Goal: Browse casually: Explore the website without a specific task or goal

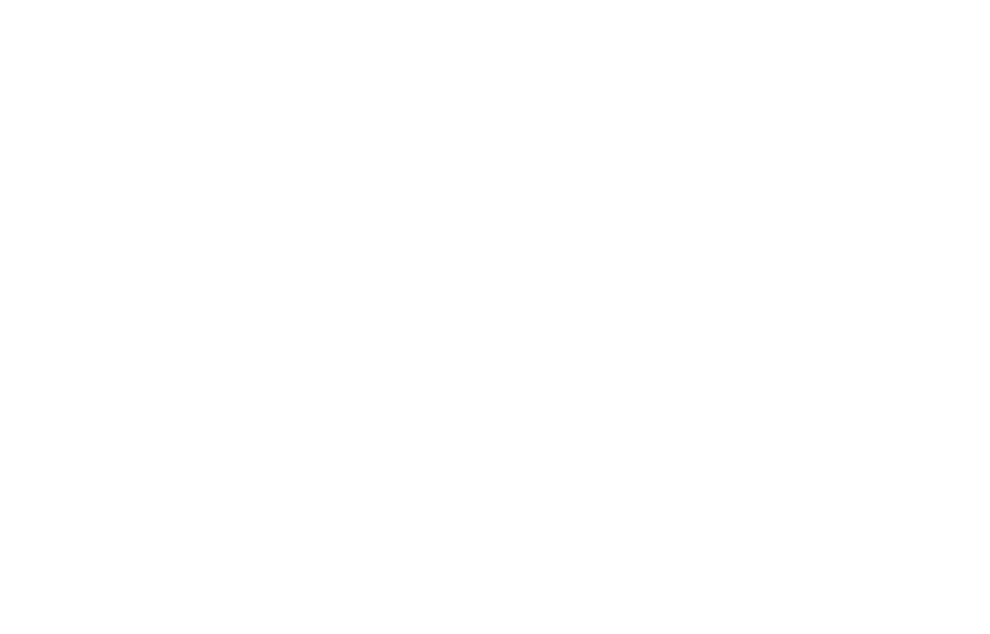
type input "0.52"
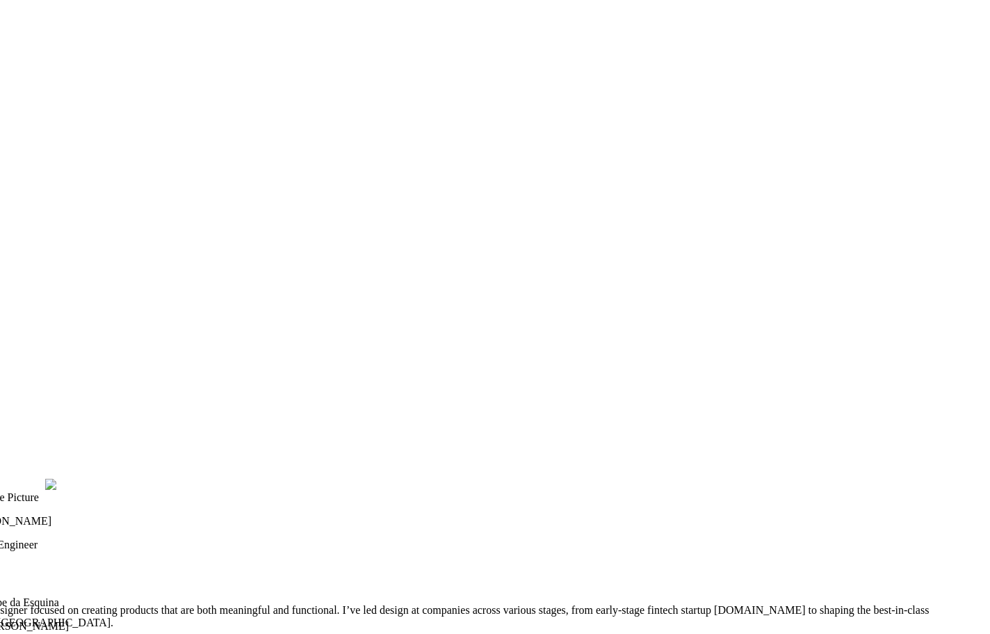
drag, startPoint x: 378, startPoint y: 598, endPoint x: 367, endPoint y: 595, distance: 12.1
type input "0.11"
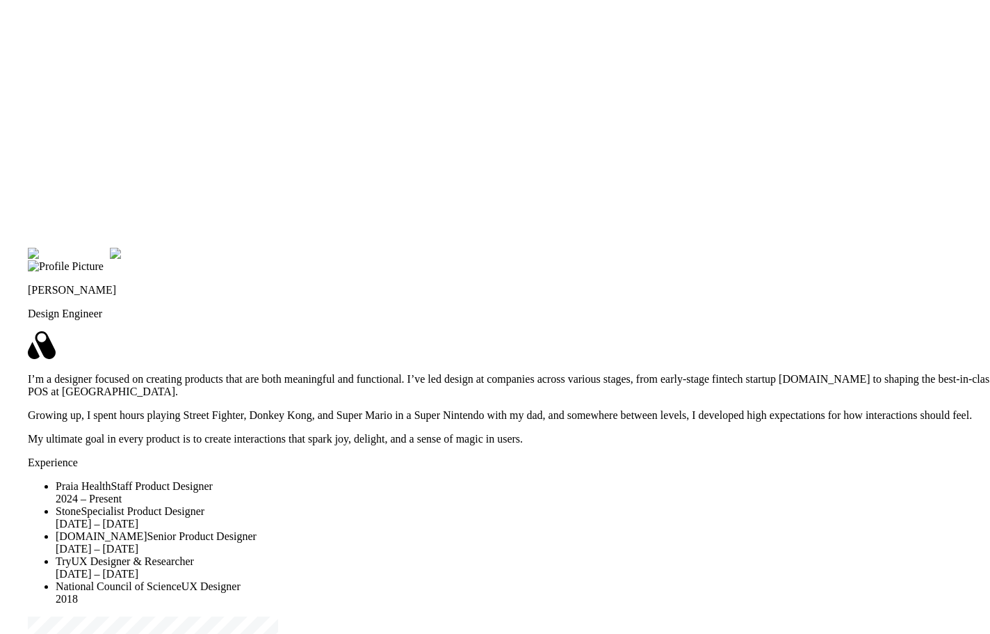
drag, startPoint x: 687, startPoint y: 458, endPoint x: 755, endPoint y: 210, distance: 257.3
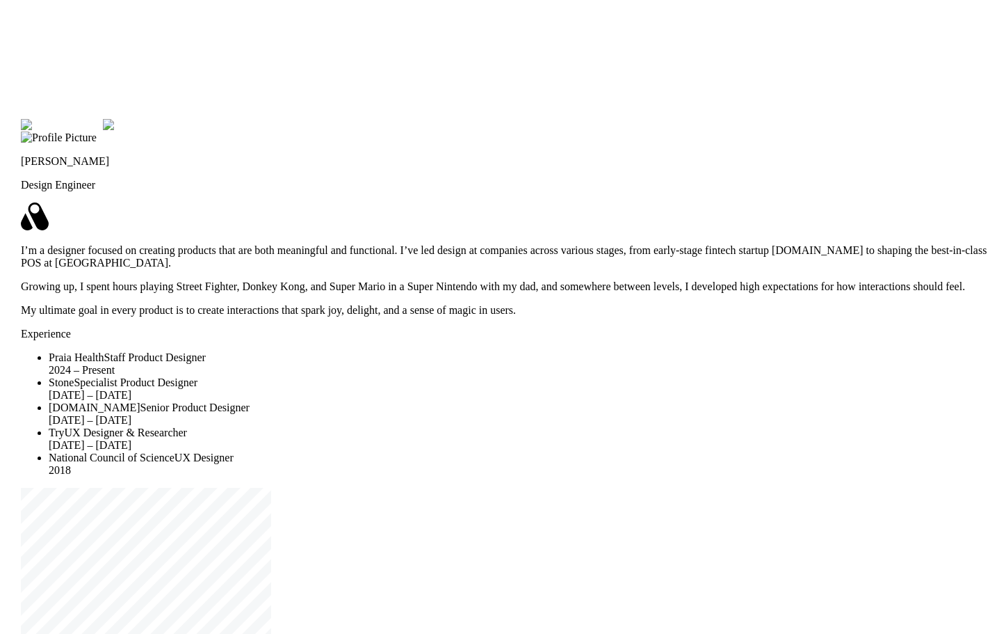
drag, startPoint x: 755, startPoint y: 210, endPoint x: 746, endPoint y: 95, distance: 115.1
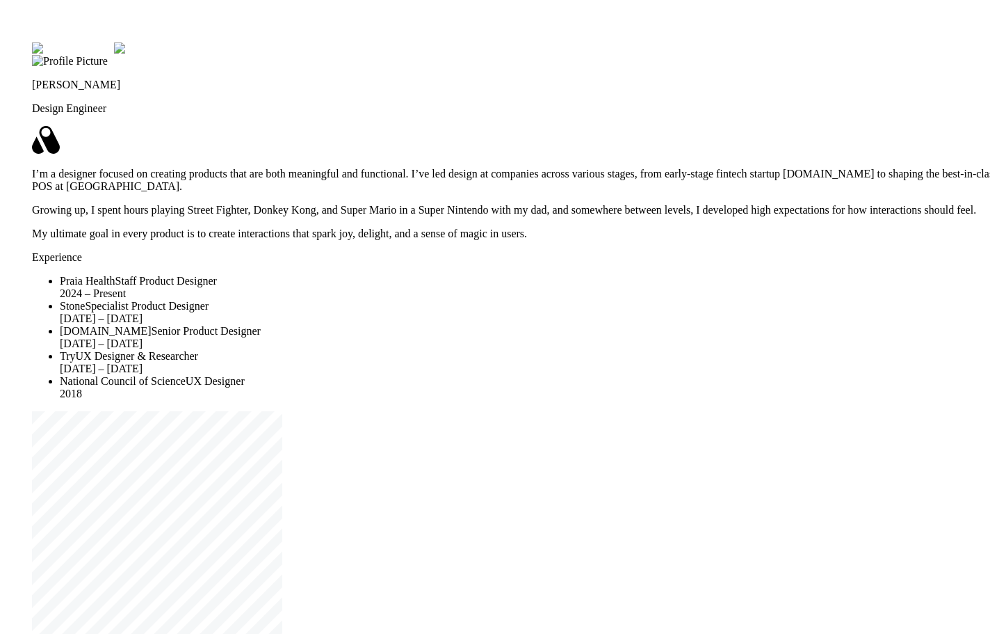
drag, startPoint x: 747, startPoint y: 403, endPoint x: 749, endPoint y: 145, distance: 258.0
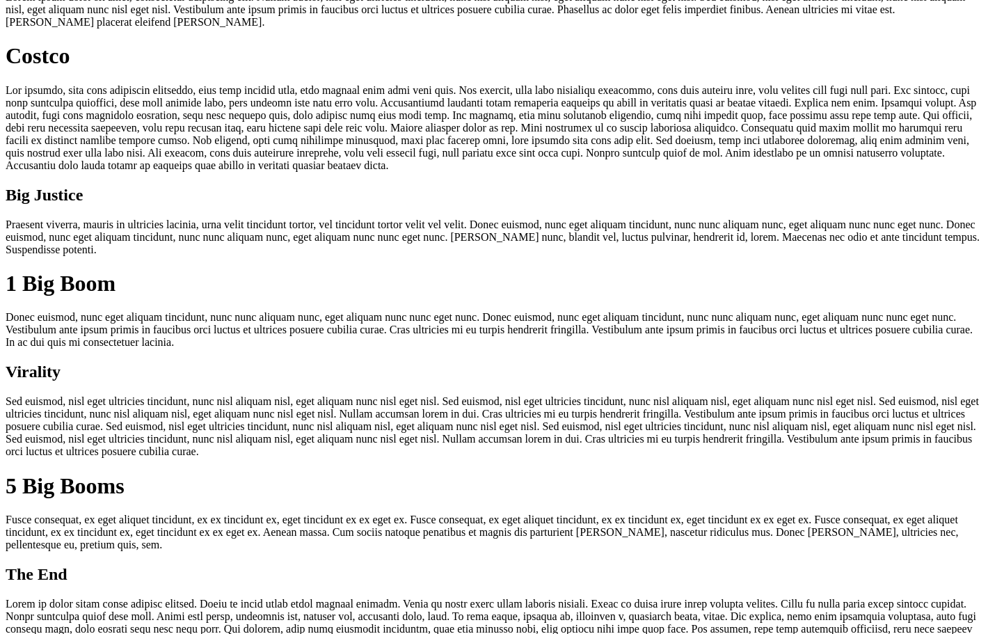
scroll to position [70, 0]
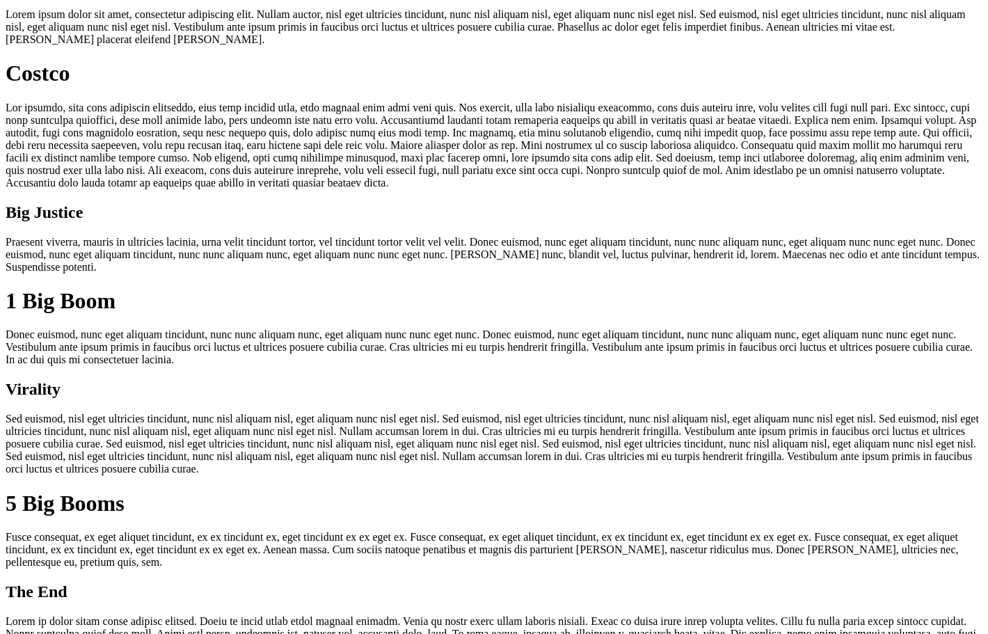
scroll to position [0, 0]
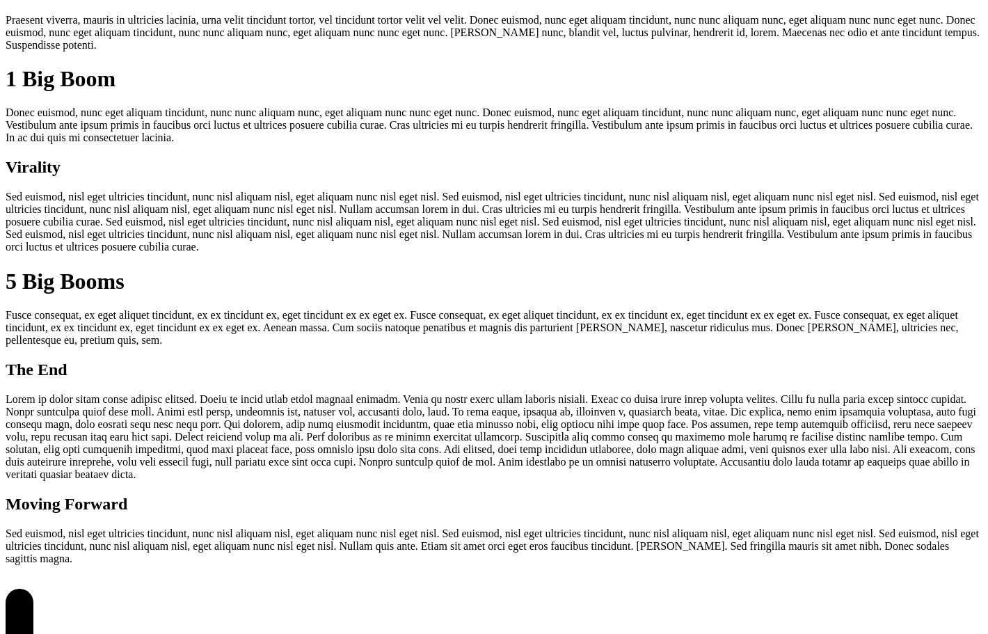
scroll to position [0, 0]
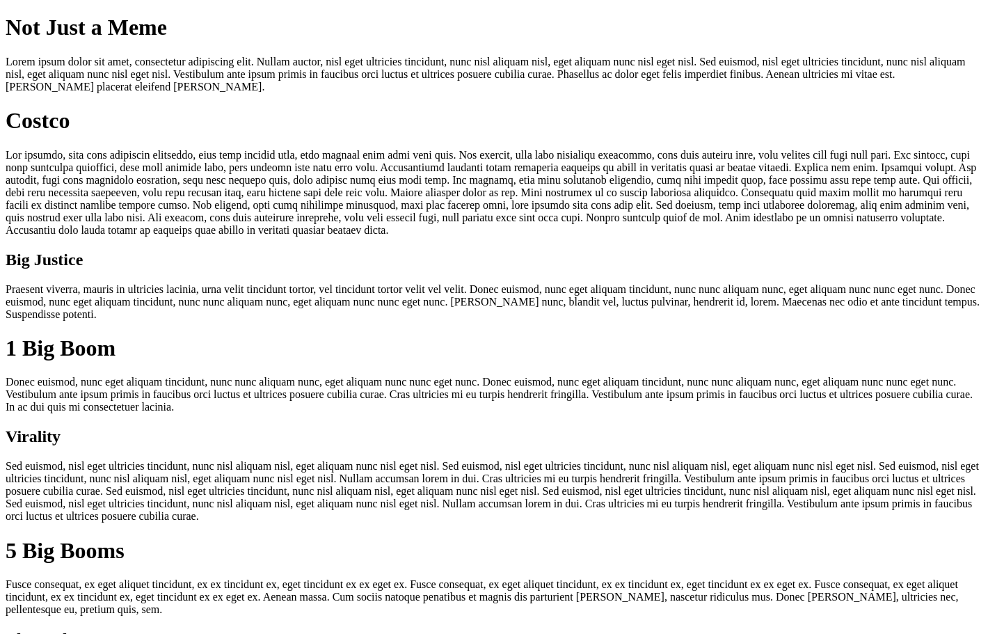
drag, startPoint x: 940, startPoint y: 246, endPoint x: 923, endPoint y: 229, distance: 24.6
click at [924, 245] on div "Not Just a Meme Lorem ipsum dolor sit amet, consectetur adipiscing elit. Nullam…" at bounding box center [494, 424] width 976 height 819
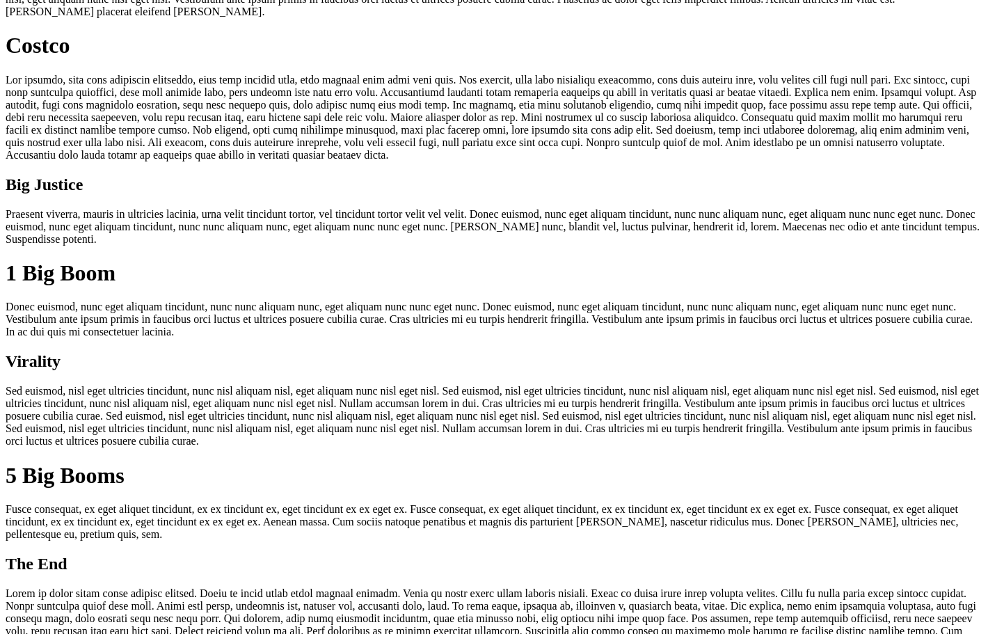
scroll to position [70, 0]
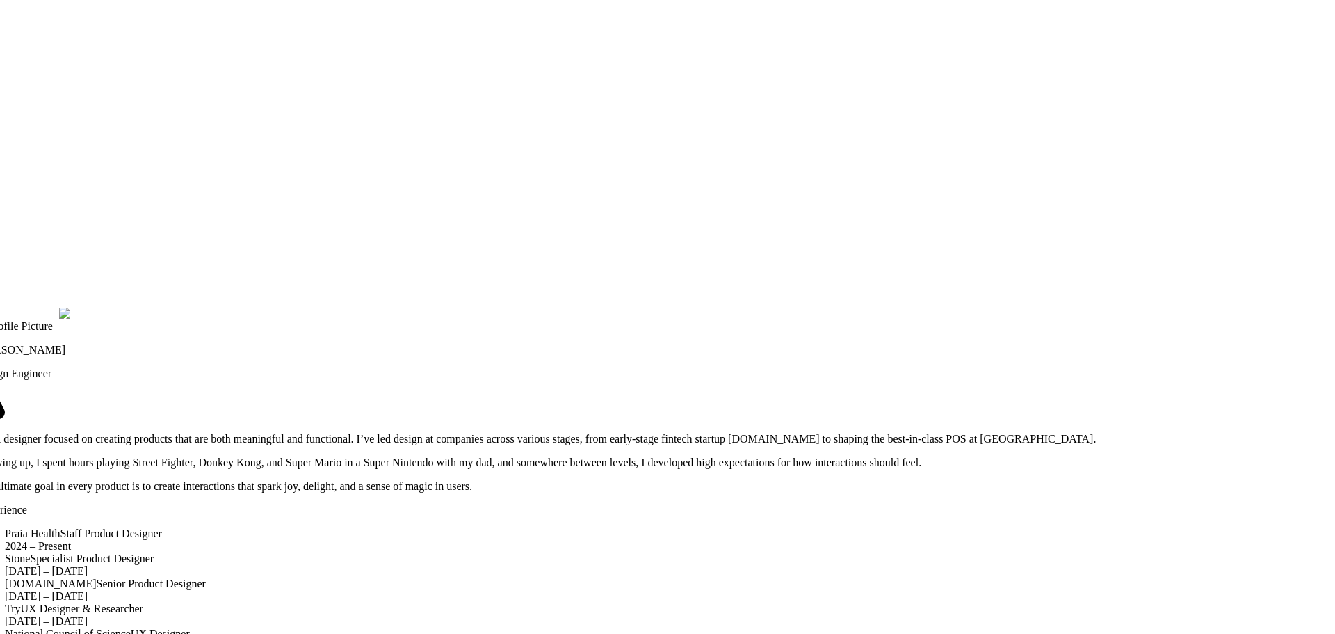
drag, startPoint x: 905, startPoint y: 251, endPoint x: 874, endPoint y: 586, distance: 336.7
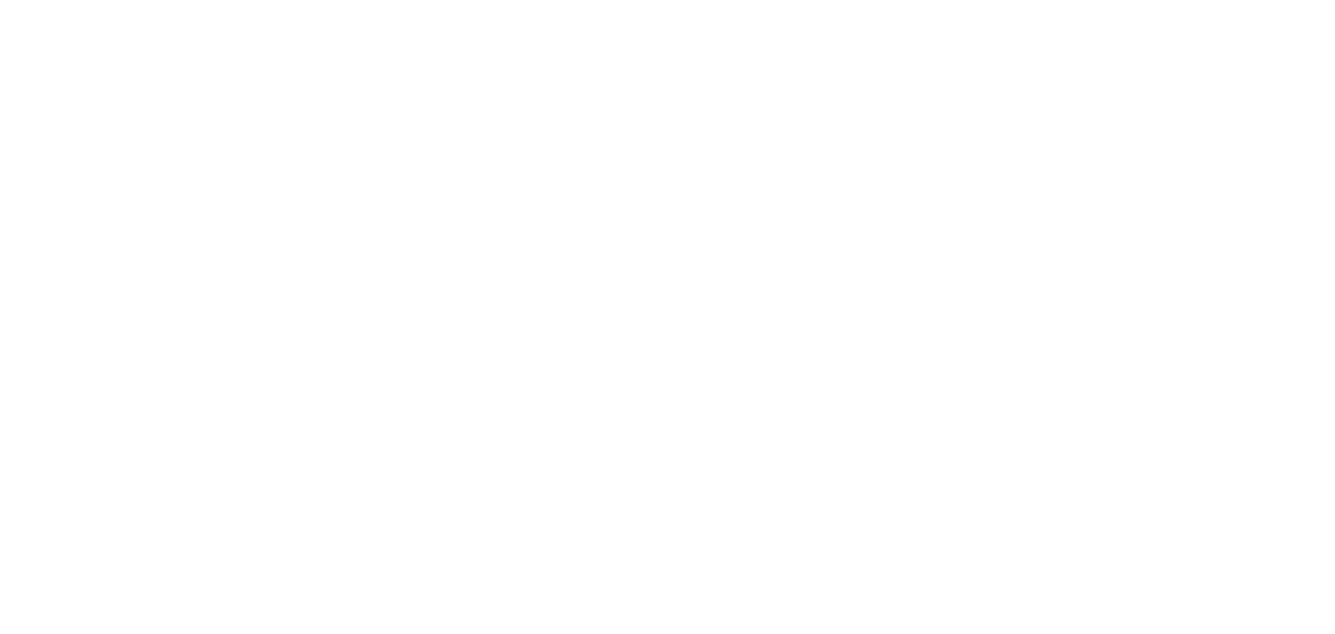
drag, startPoint x: 874, startPoint y: 138, endPoint x: 864, endPoint y: 406, distance: 267.9
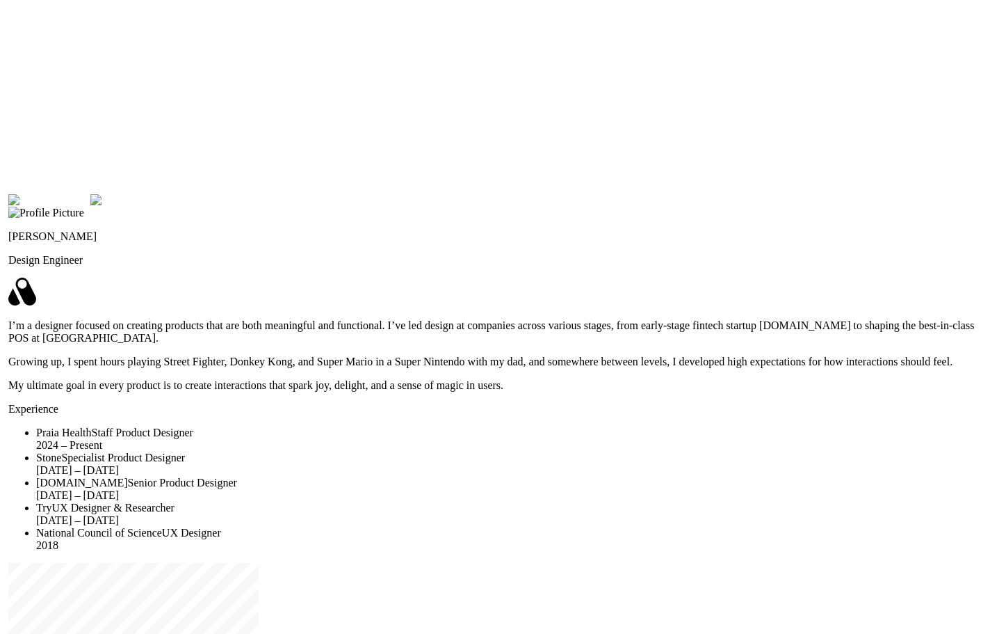
drag, startPoint x: 716, startPoint y: 380, endPoint x: 721, endPoint y: 547, distance: 167.0
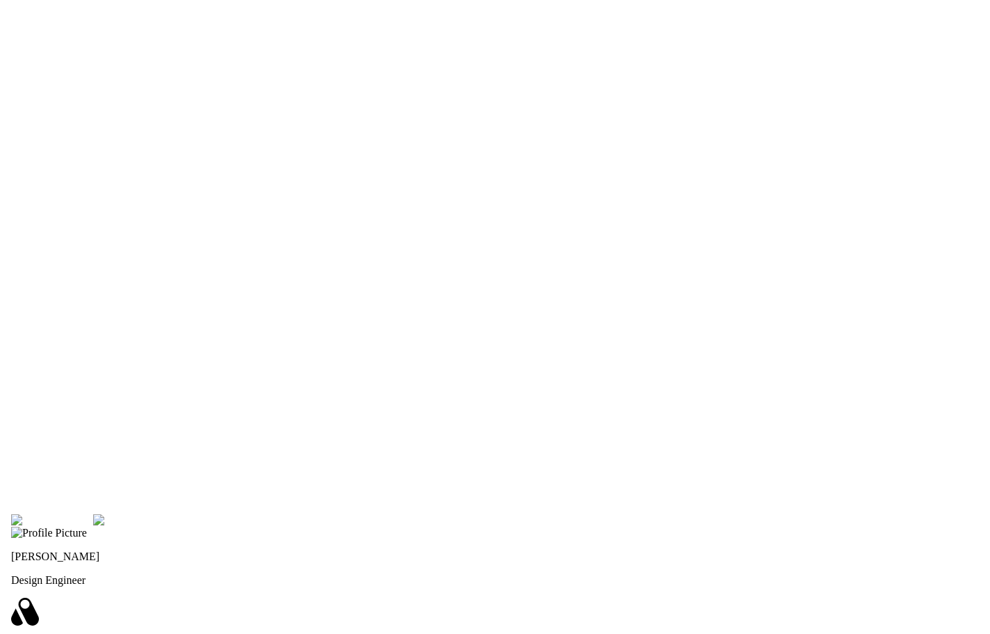
drag, startPoint x: 739, startPoint y: 189, endPoint x: 742, endPoint y: 506, distance: 317.2
drag, startPoint x: 784, startPoint y: 211, endPoint x: 765, endPoint y: 337, distance: 126.6
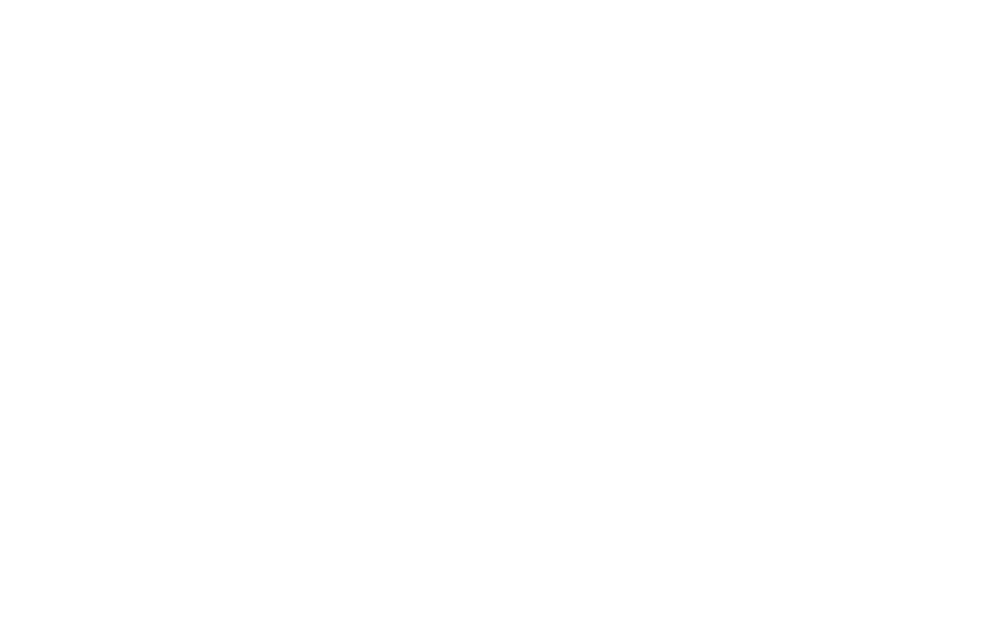
drag, startPoint x: 390, startPoint y: 597, endPoint x: 380, endPoint y: 596, distance: 10.5
drag, startPoint x: 380, startPoint y: 596, endPoint x: 367, endPoint y: 596, distance: 13.2
drag, startPoint x: 367, startPoint y: 595, endPoint x: 348, endPoint y: 595, distance: 18.1
drag, startPoint x: 466, startPoint y: 603, endPoint x: 497, endPoint y: 605, distance: 30.7
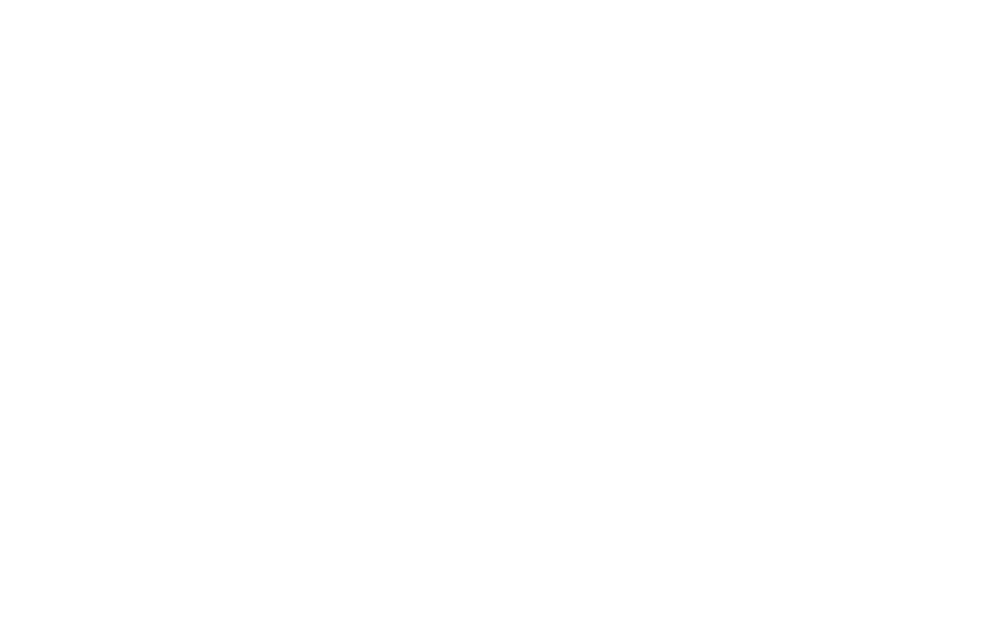
drag, startPoint x: 538, startPoint y: 255, endPoint x: 538, endPoint y: 246, distance: 8.4
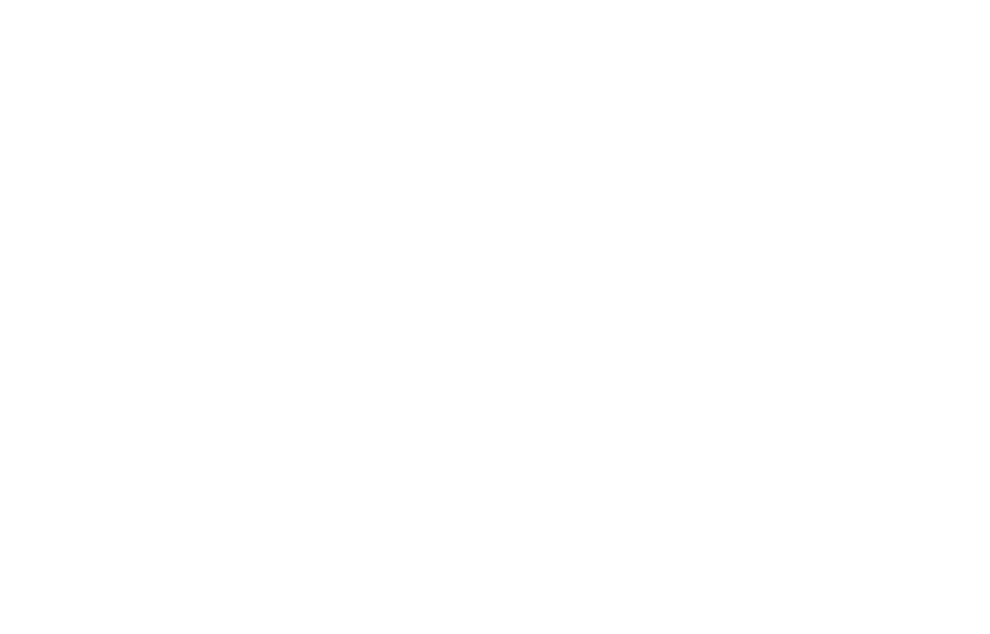
drag, startPoint x: 360, startPoint y: 597, endPoint x: 370, endPoint y: 597, distance: 9.8
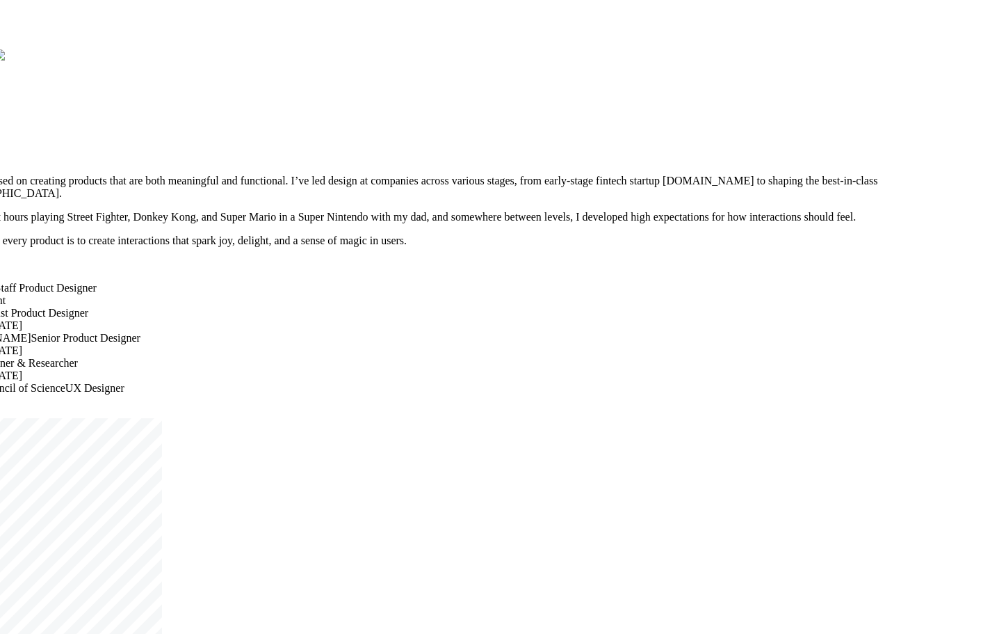
drag, startPoint x: 736, startPoint y: 546, endPoint x: 613, endPoint y: 558, distance: 123.7
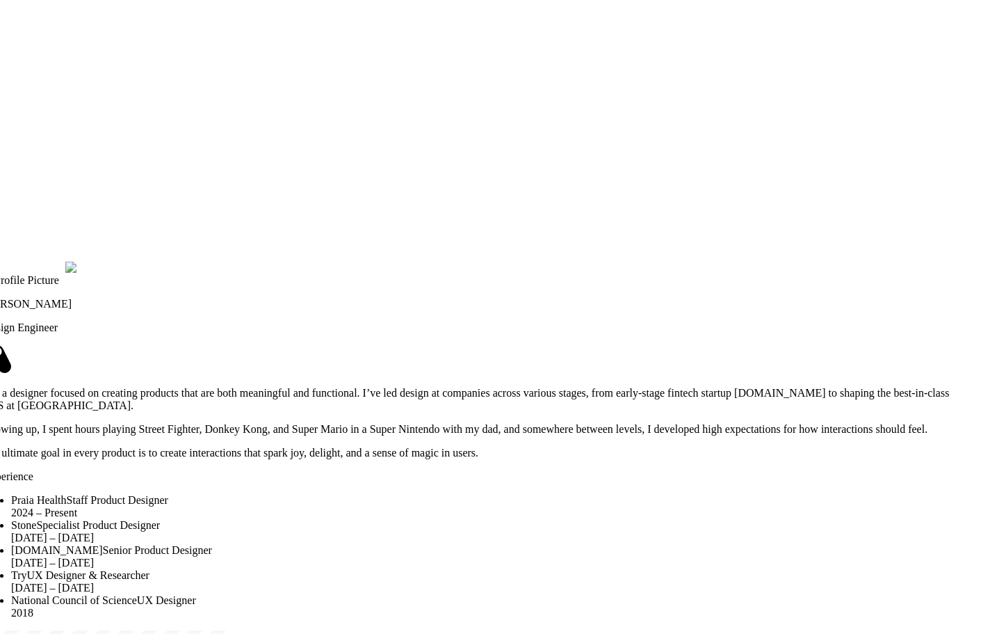
drag, startPoint x: 699, startPoint y: 437, endPoint x: 727, endPoint y: 487, distance: 57.6
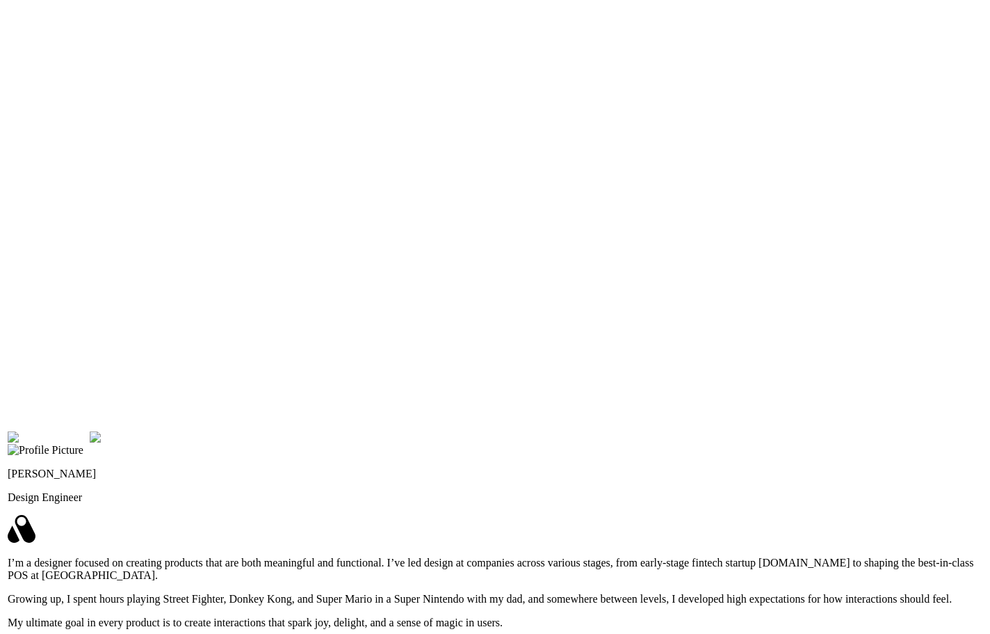
drag, startPoint x: 746, startPoint y: 206, endPoint x: 769, endPoint y: 367, distance: 162.4
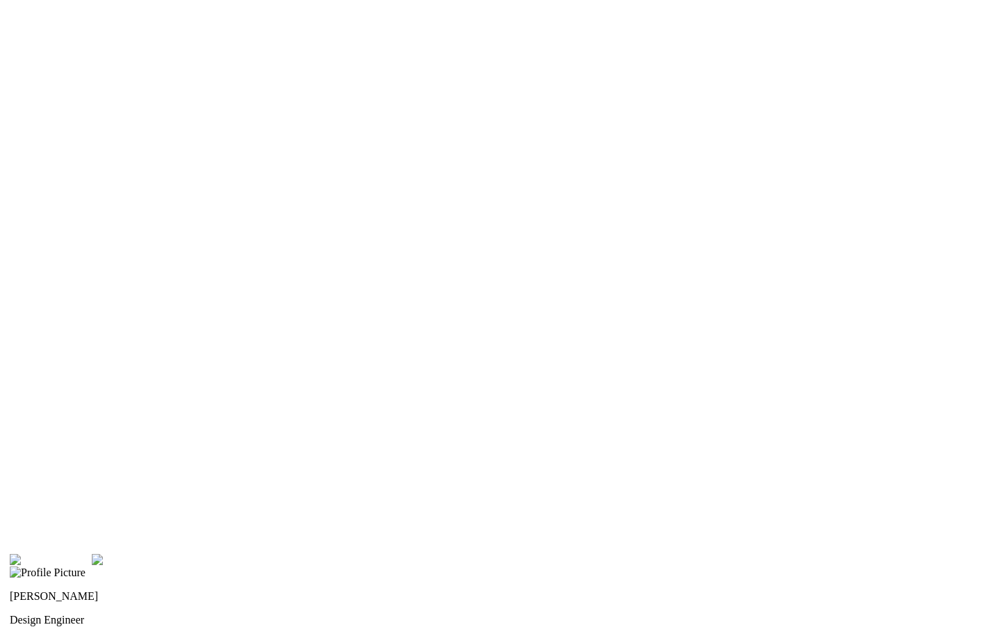
drag, startPoint x: 765, startPoint y: 158, endPoint x: 764, endPoint y: 283, distance: 125.2
drag, startPoint x: 399, startPoint y: 148, endPoint x: 714, endPoint y: 337, distance: 367.5
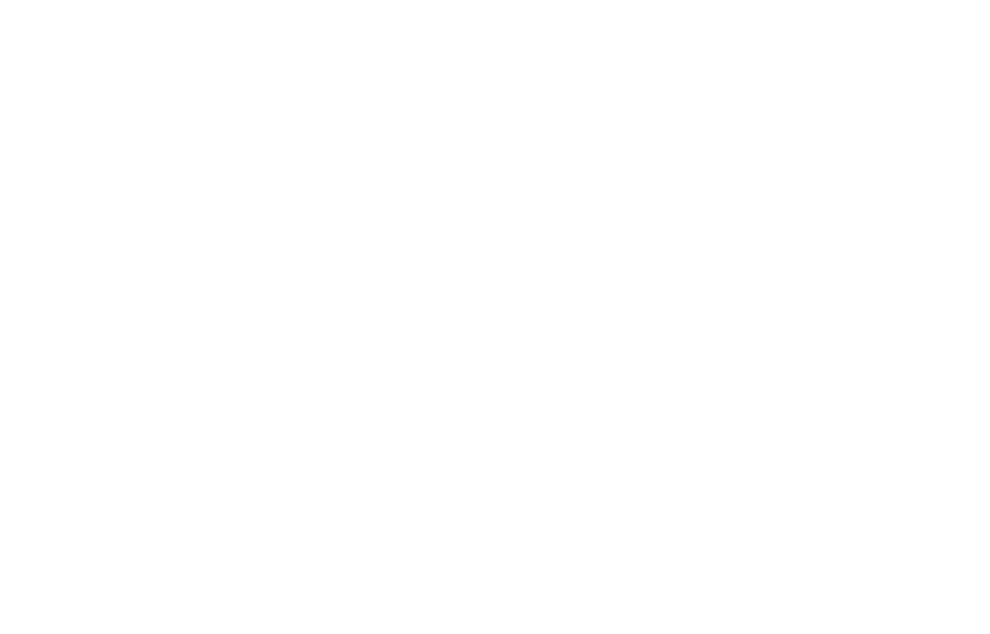
drag, startPoint x: 390, startPoint y: 598, endPoint x: 377, endPoint y: 598, distance: 13.2
